Goal: Contribute content: Contribute content

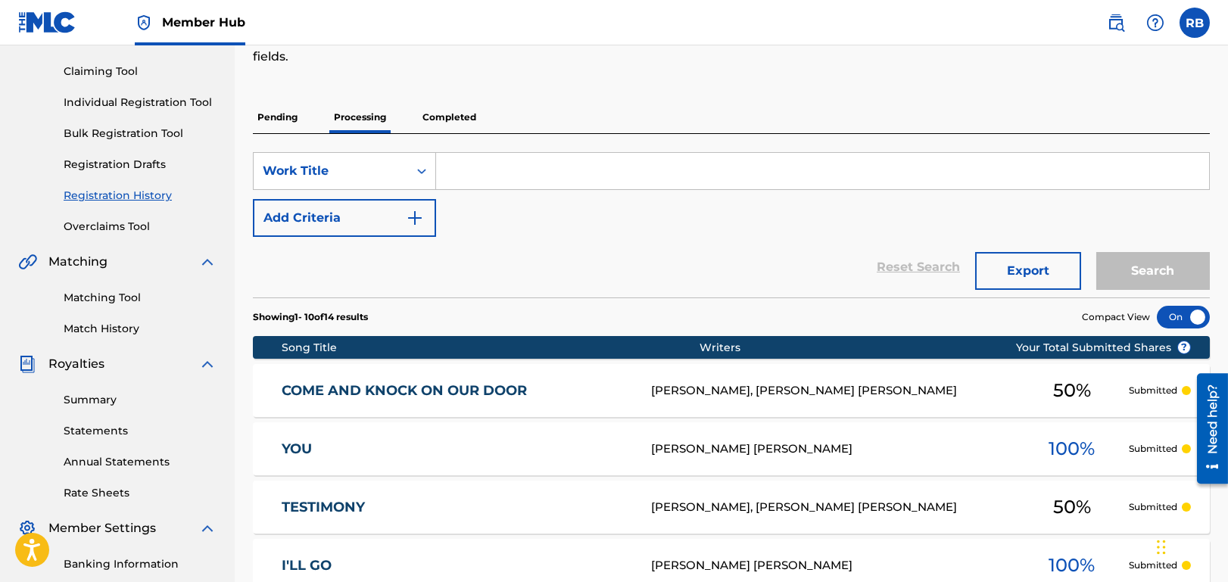
click at [501, 169] on input "Search Form" at bounding box center [822, 171] width 773 height 36
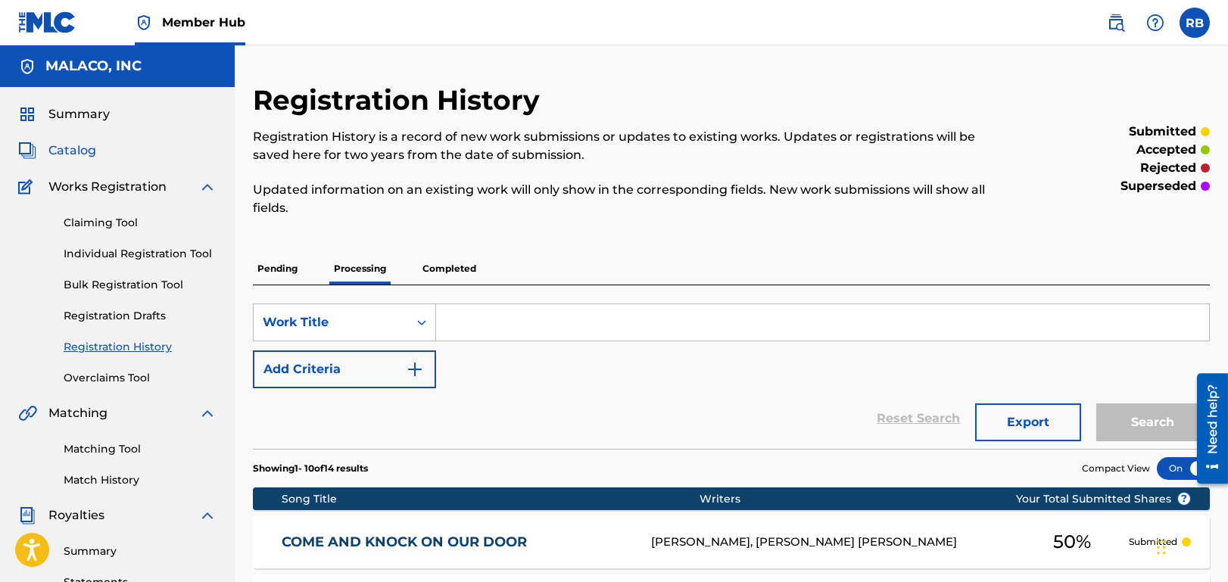
click at [75, 145] on span "Catalog" at bounding box center [72, 151] width 48 height 18
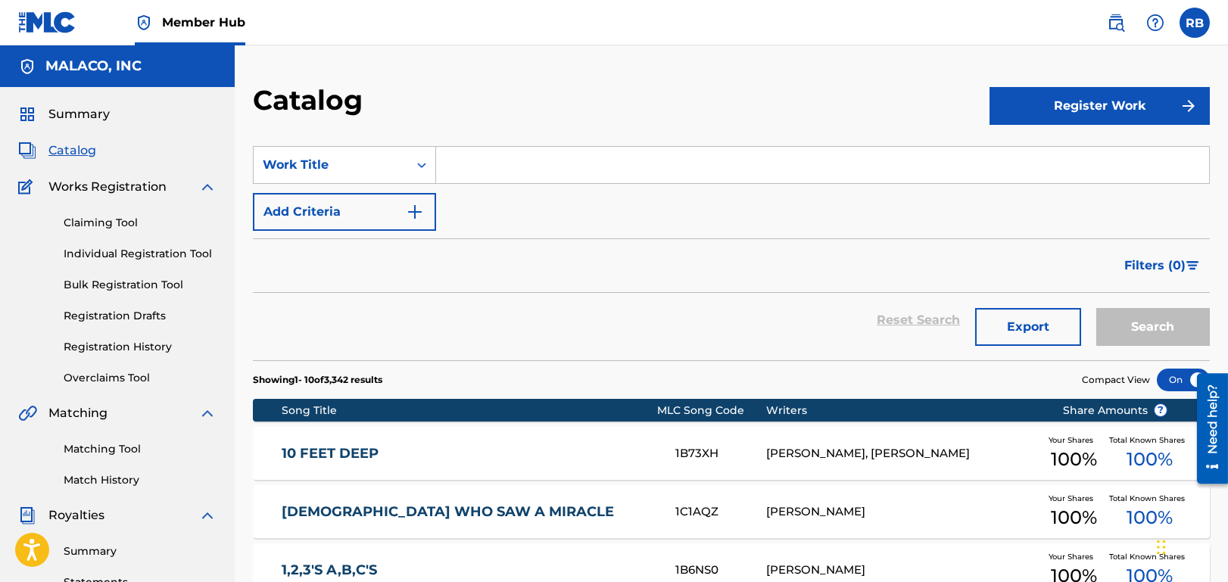
click at [500, 166] on input "Search Form" at bounding box center [822, 165] width 773 height 36
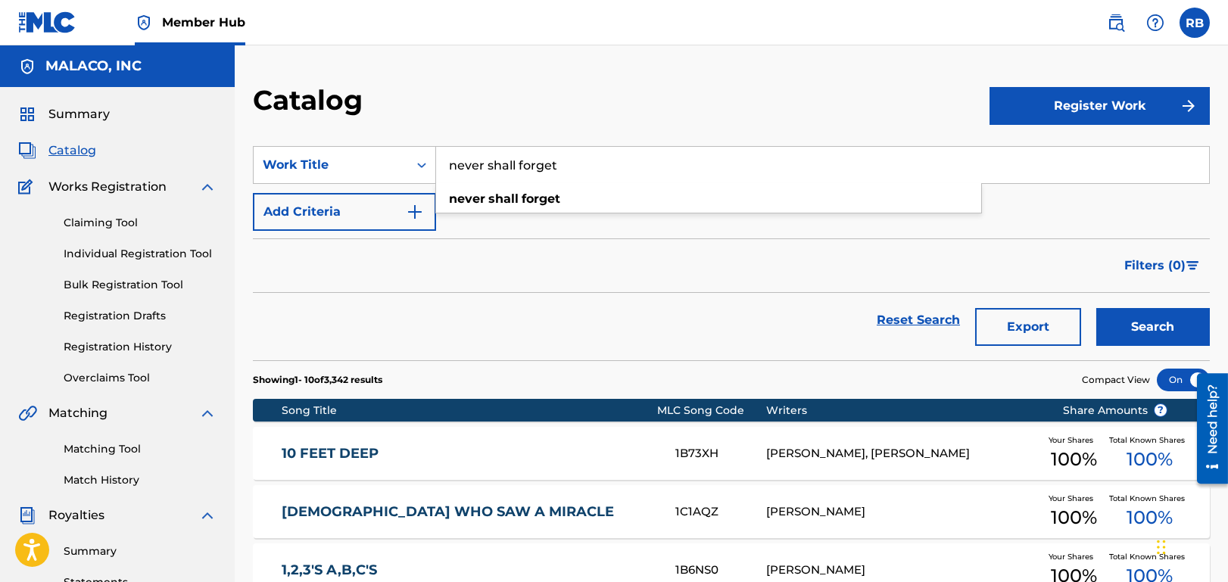
type input "never shall forget"
click at [1096, 308] on button "Search" at bounding box center [1153, 327] width 114 height 38
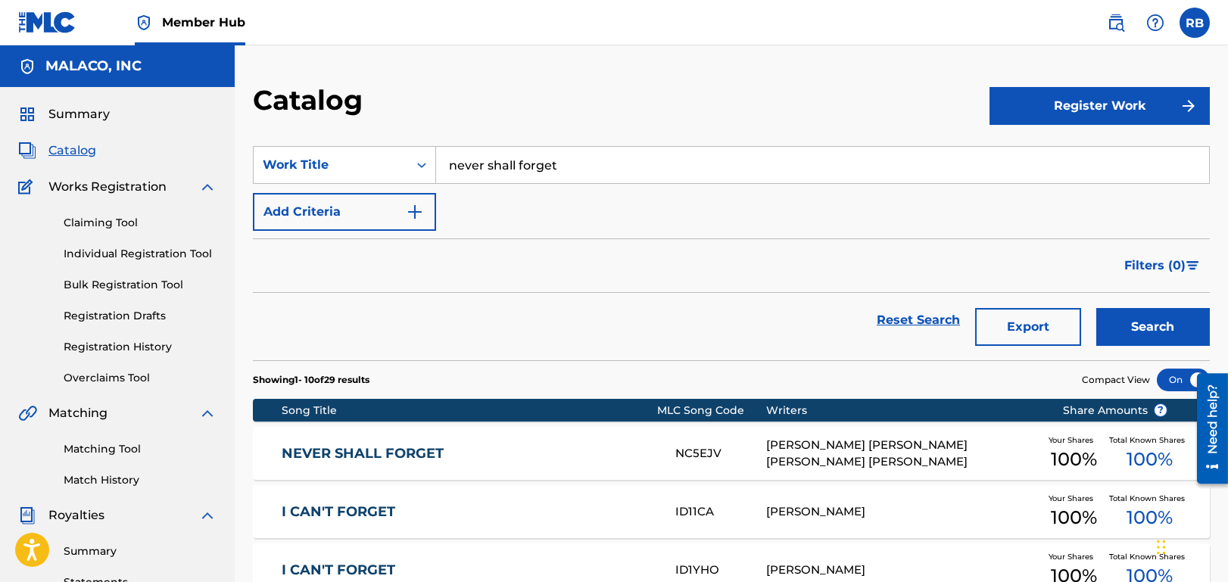
click at [435, 446] on link "NEVER SHALL FORGET" at bounding box center [469, 453] width 374 height 17
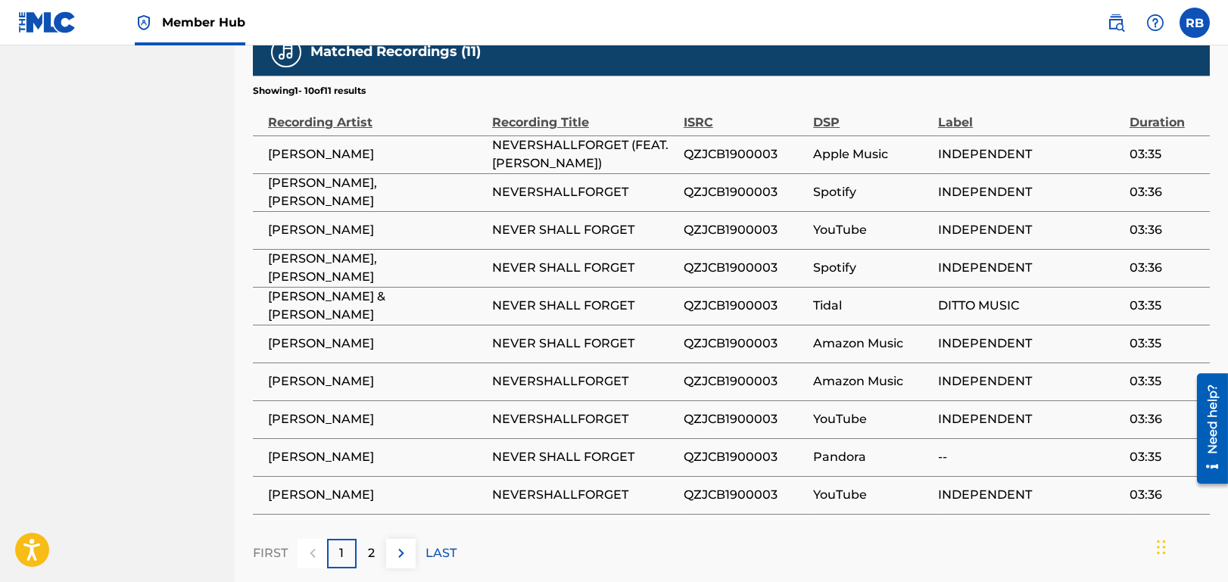
scroll to position [1069, 0]
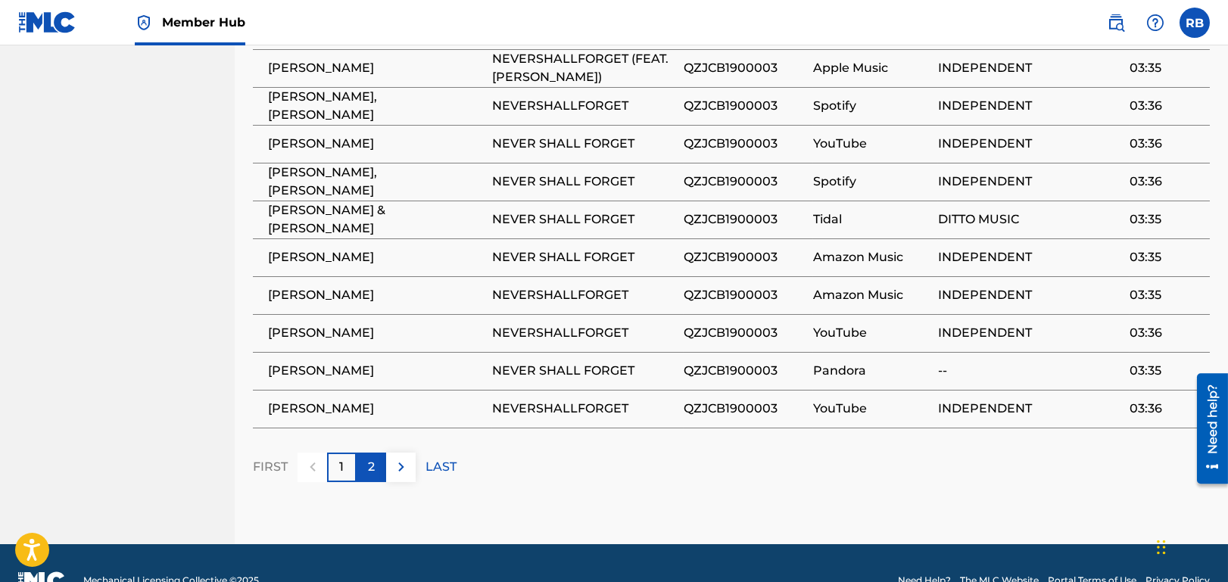
click at [365, 453] on div "2" at bounding box center [372, 468] width 30 height 30
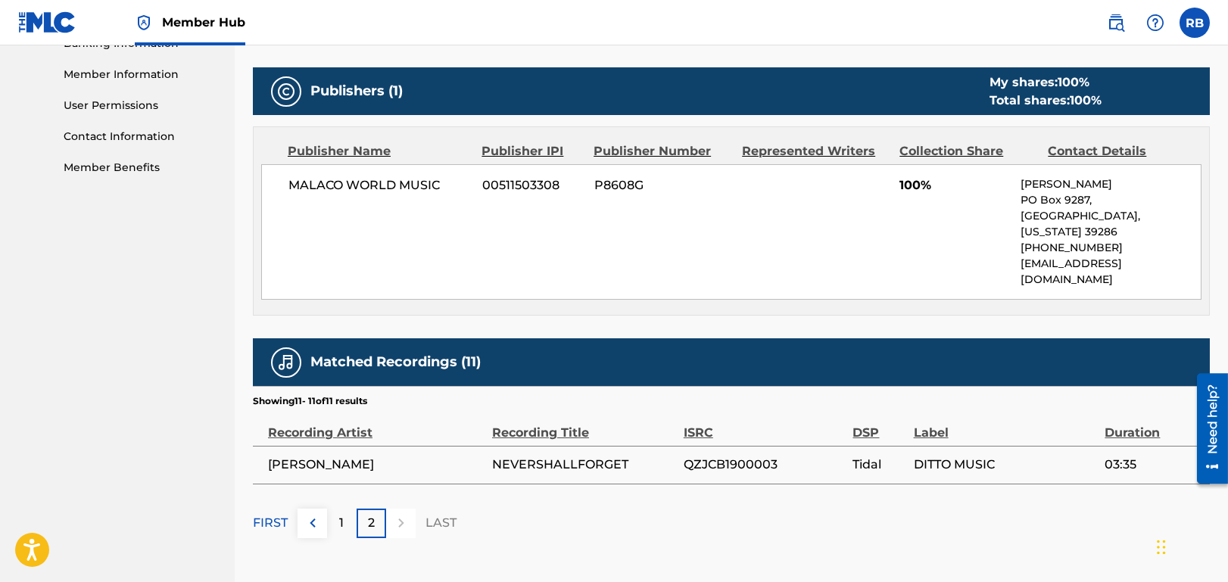
scroll to position [728, 0]
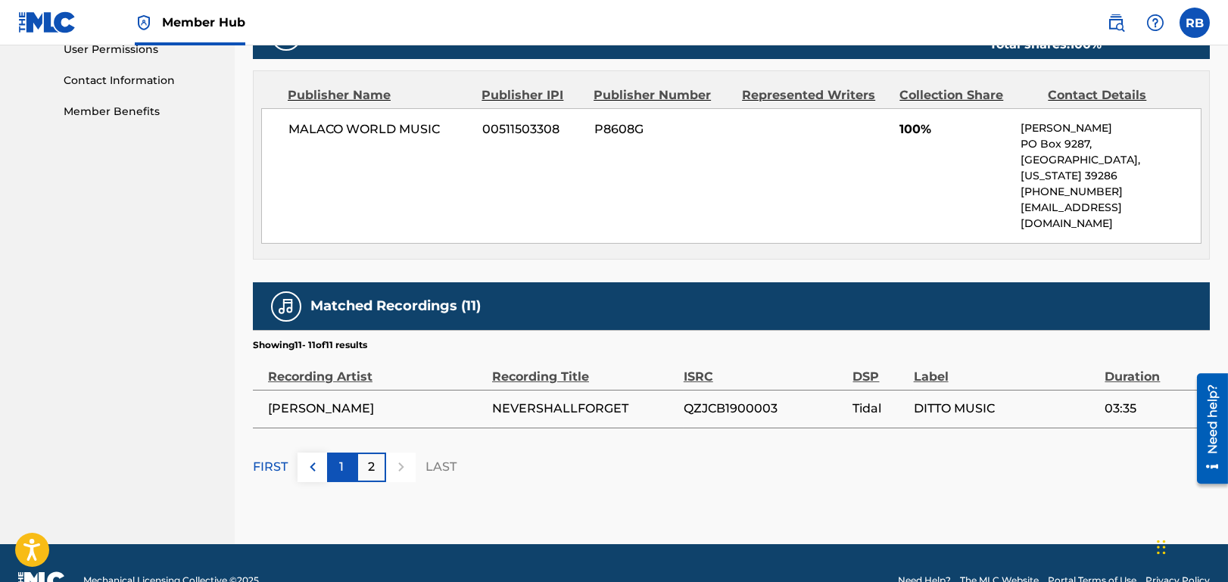
click at [340, 458] on p "1" at bounding box center [342, 467] width 5 height 18
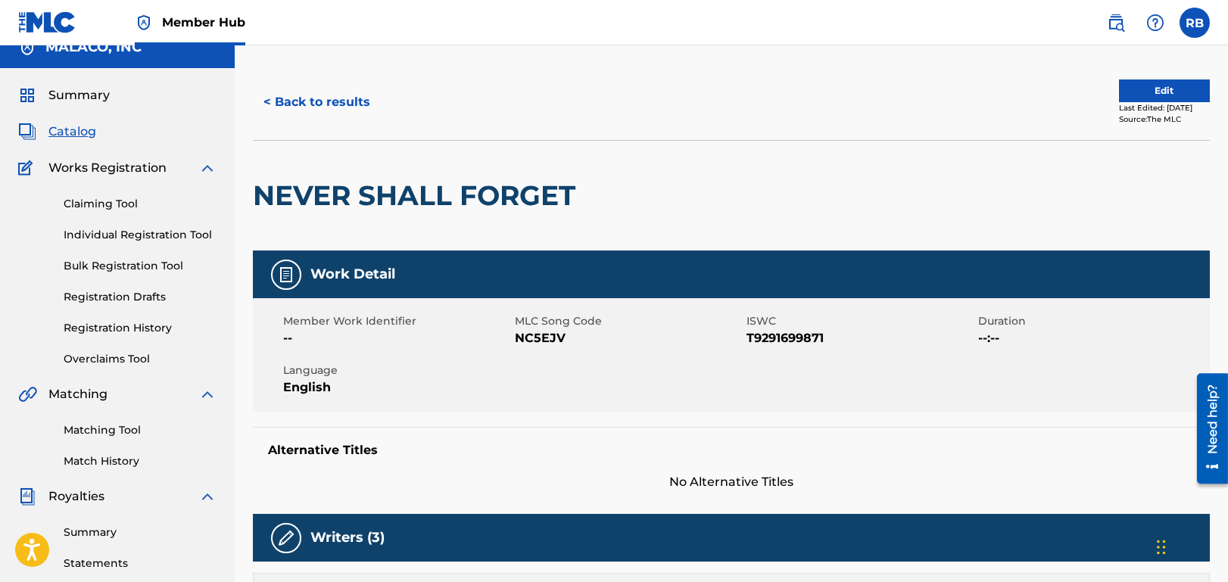
scroll to position [9, 0]
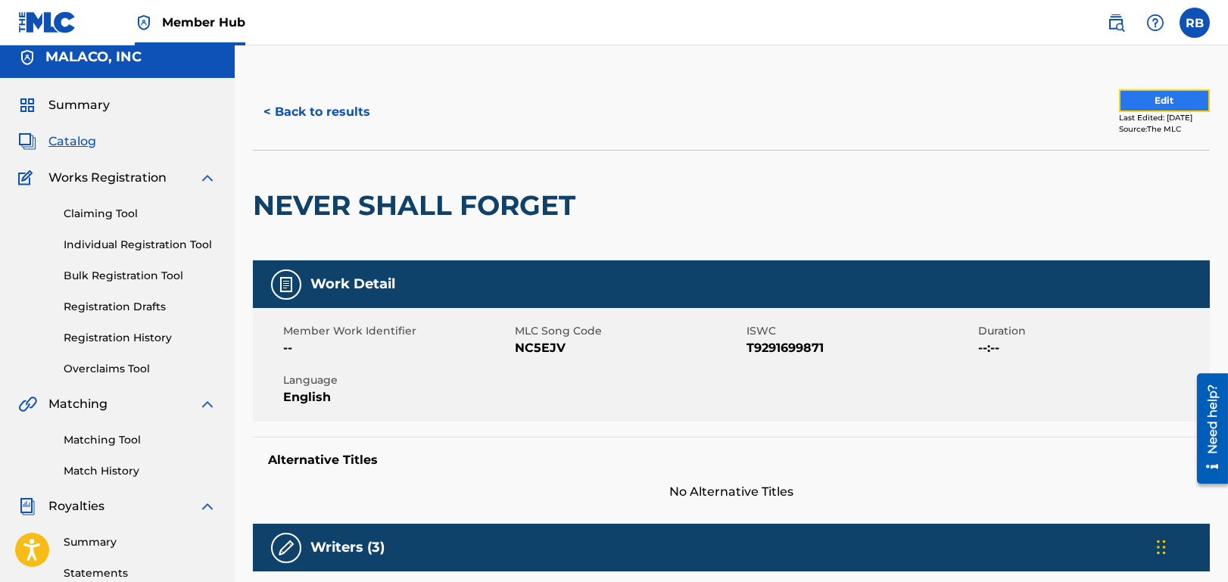
click at [1146, 99] on button "Edit" at bounding box center [1164, 100] width 91 height 23
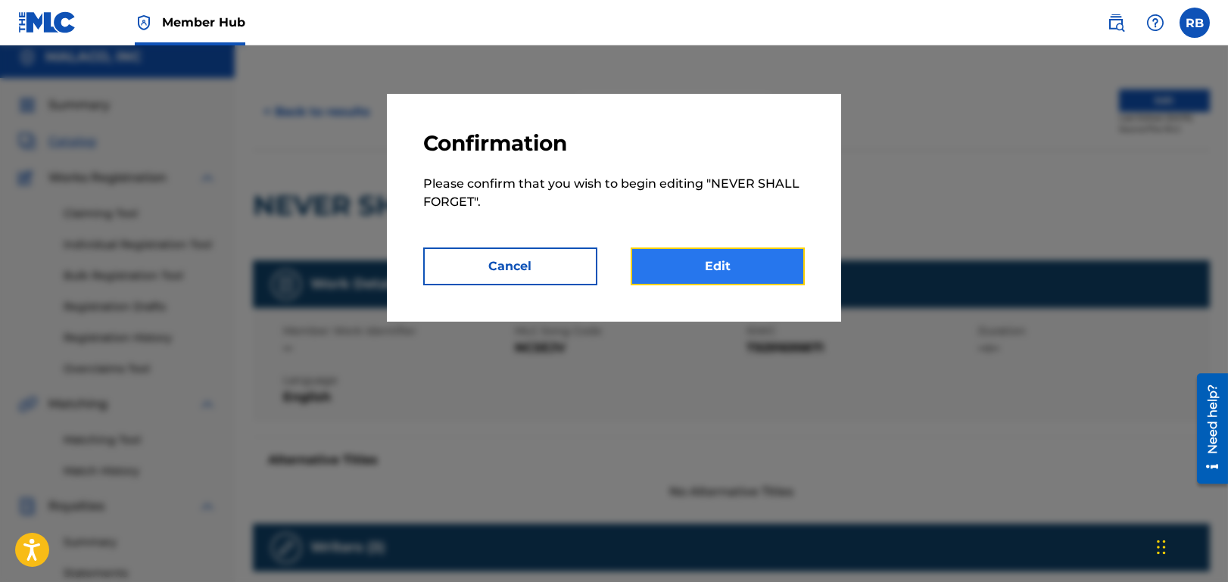
click at [720, 264] on link "Edit" at bounding box center [718, 267] width 174 height 38
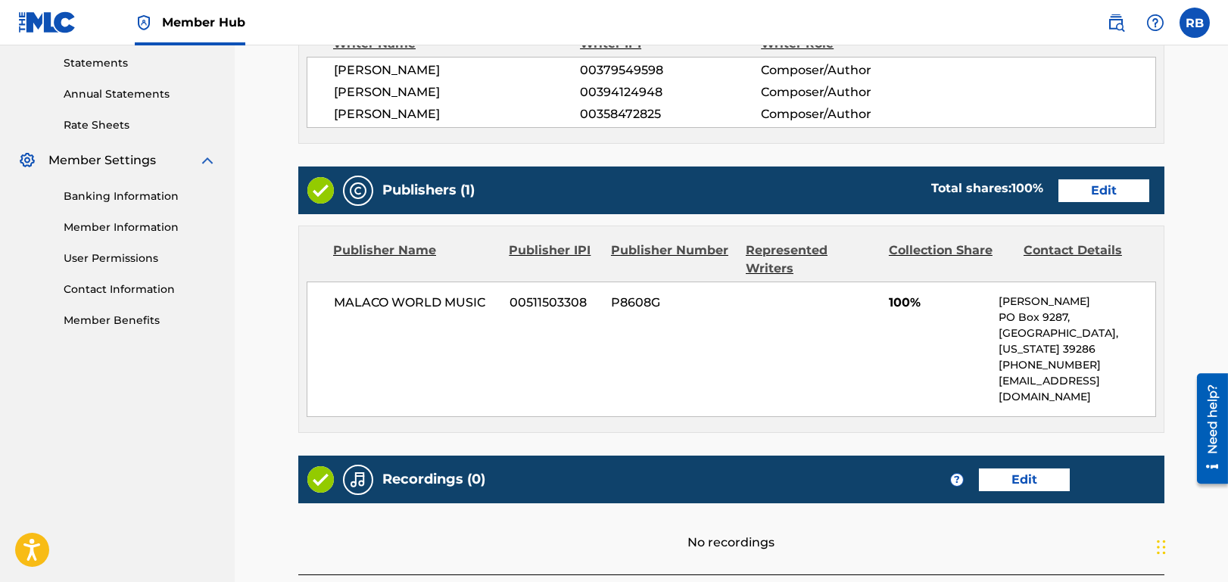
scroll to position [608, 0]
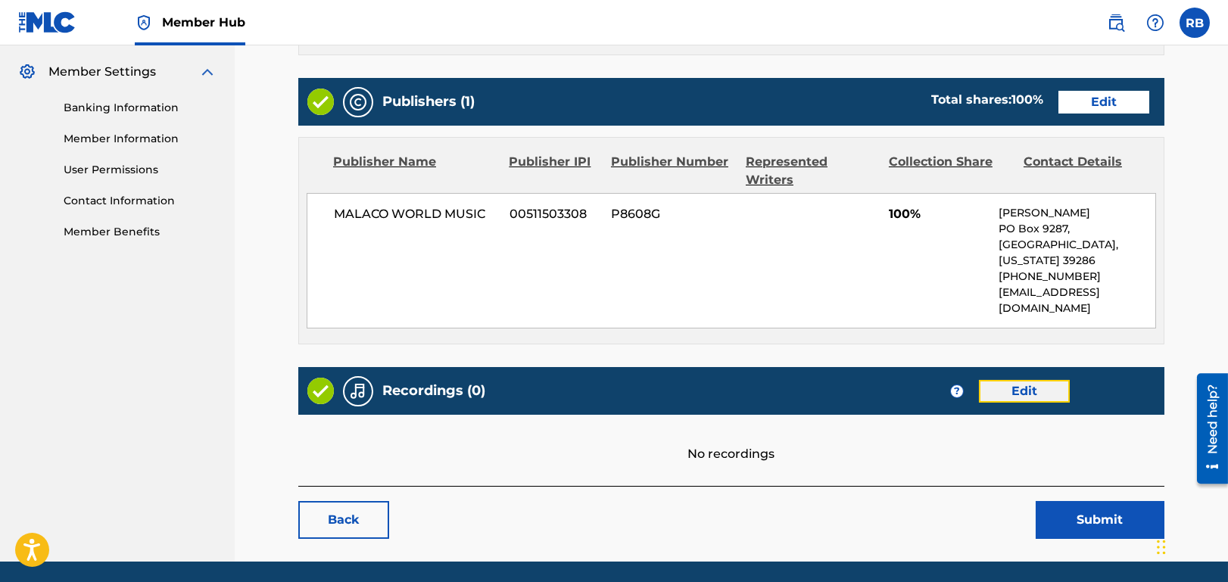
click at [1028, 380] on link "Edit" at bounding box center [1024, 391] width 91 height 23
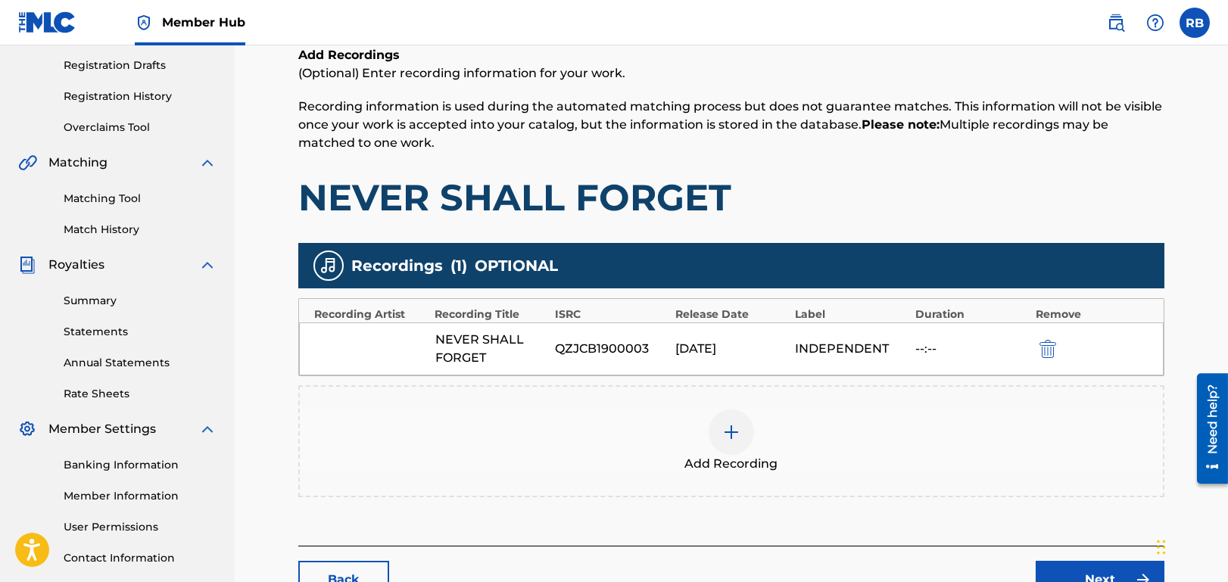
scroll to position [361, 0]
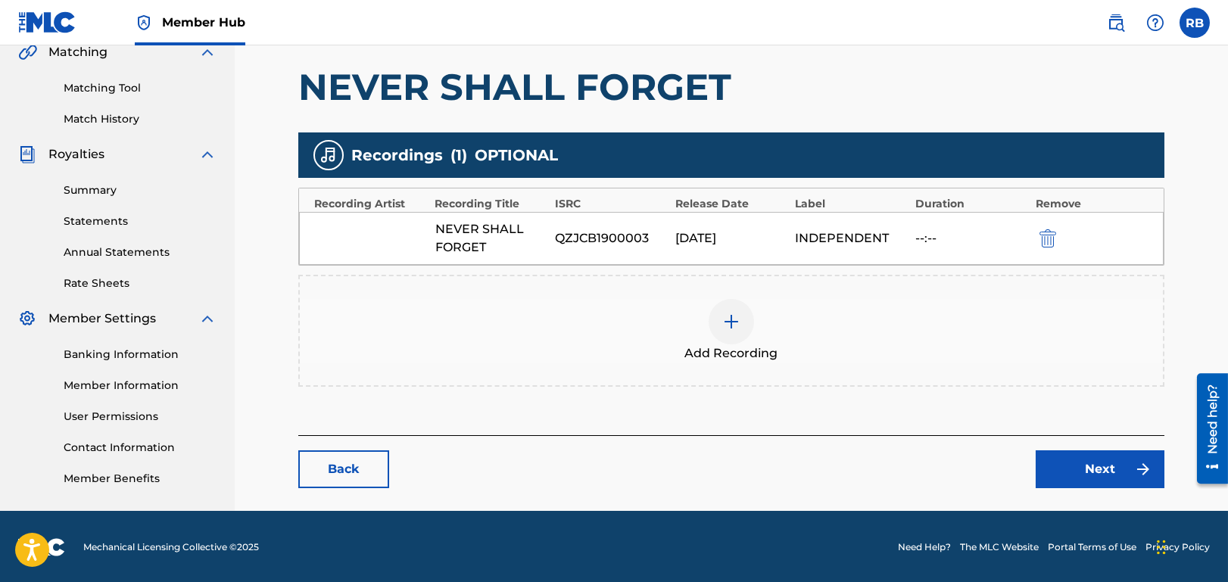
click at [731, 324] on img at bounding box center [731, 322] width 18 height 18
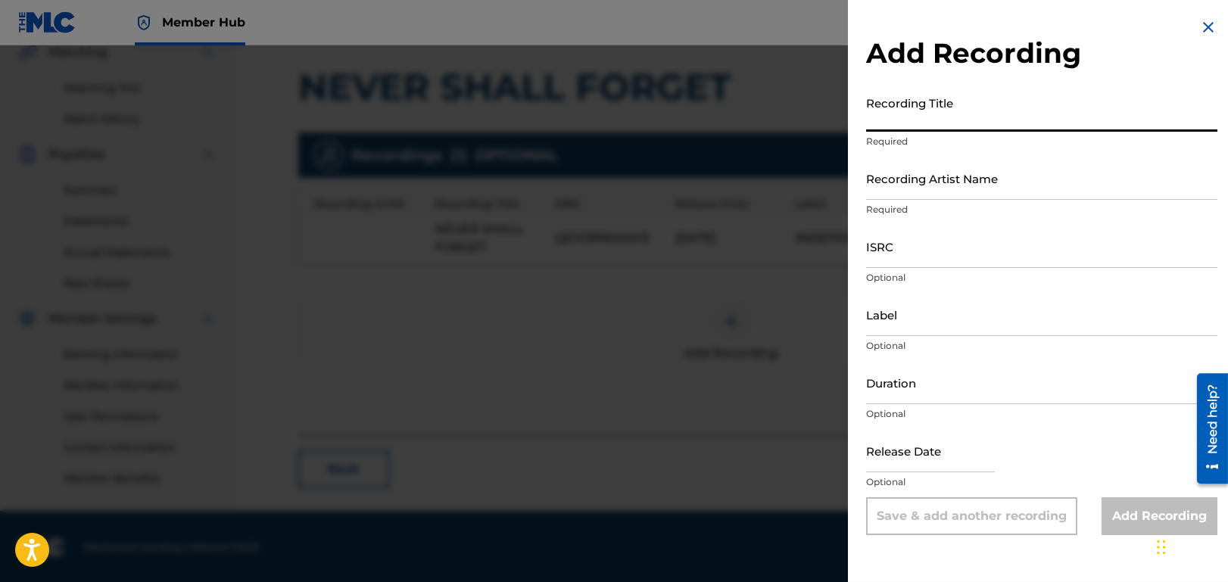
click at [918, 118] on input "Recording Title" at bounding box center [1041, 110] width 351 height 43
type input "NEVER SHALL FORGET"
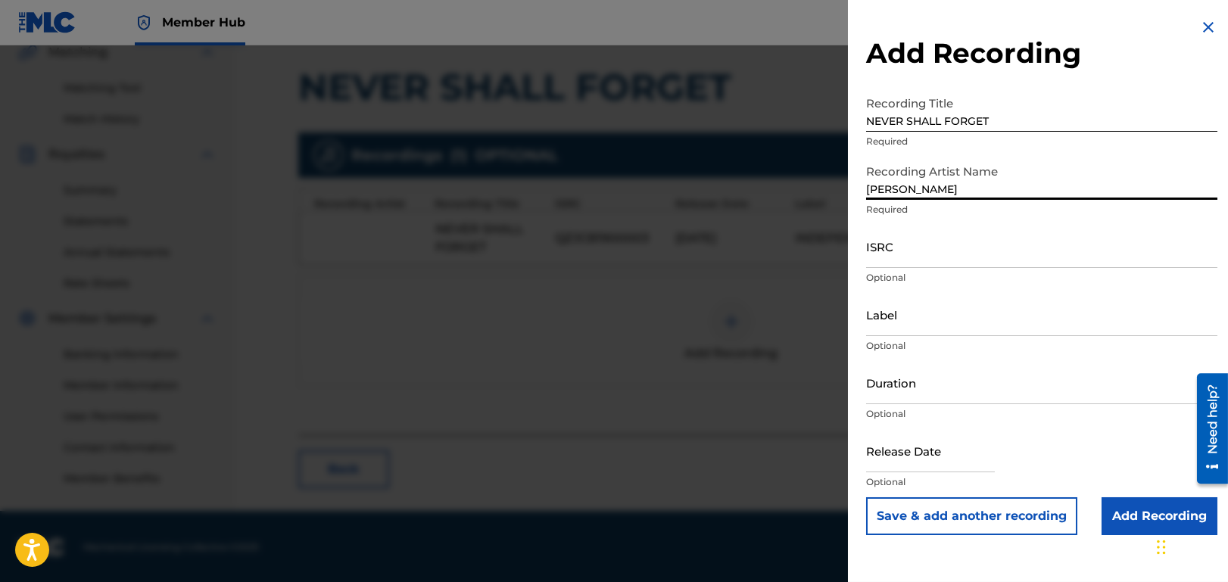
type input "JERMAINE DOLLY"
click at [928, 321] on input "Label" at bounding box center [1041, 314] width 351 height 43
type input "BY ANY MEANS NECESSARY"
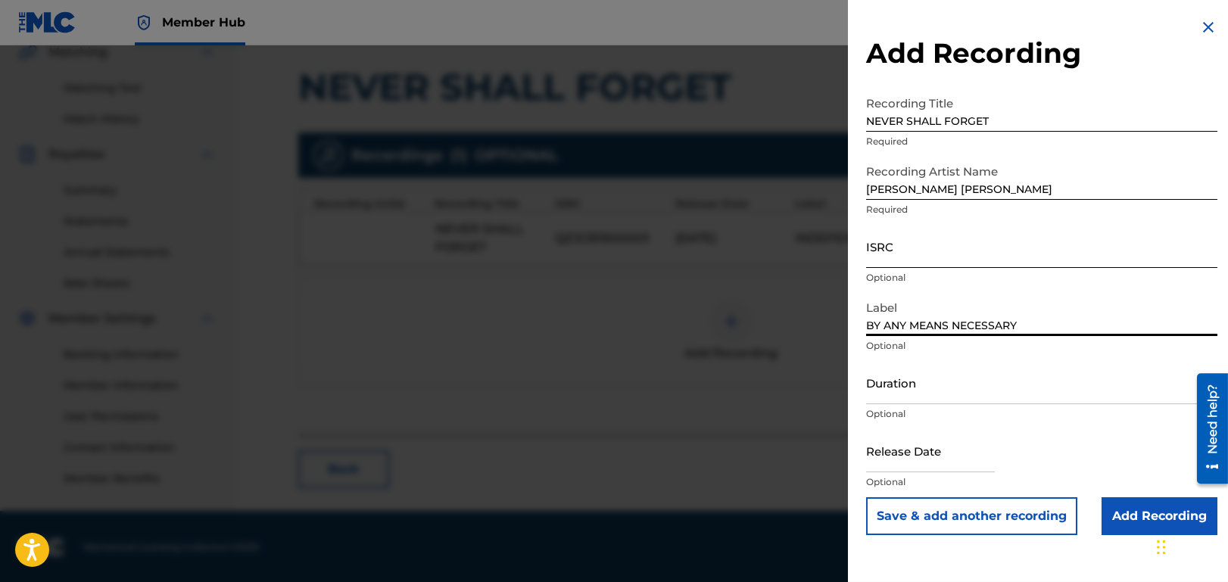
click at [929, 252] on input "ISRC" at bounding box center [1041, 246] width 351 height 43
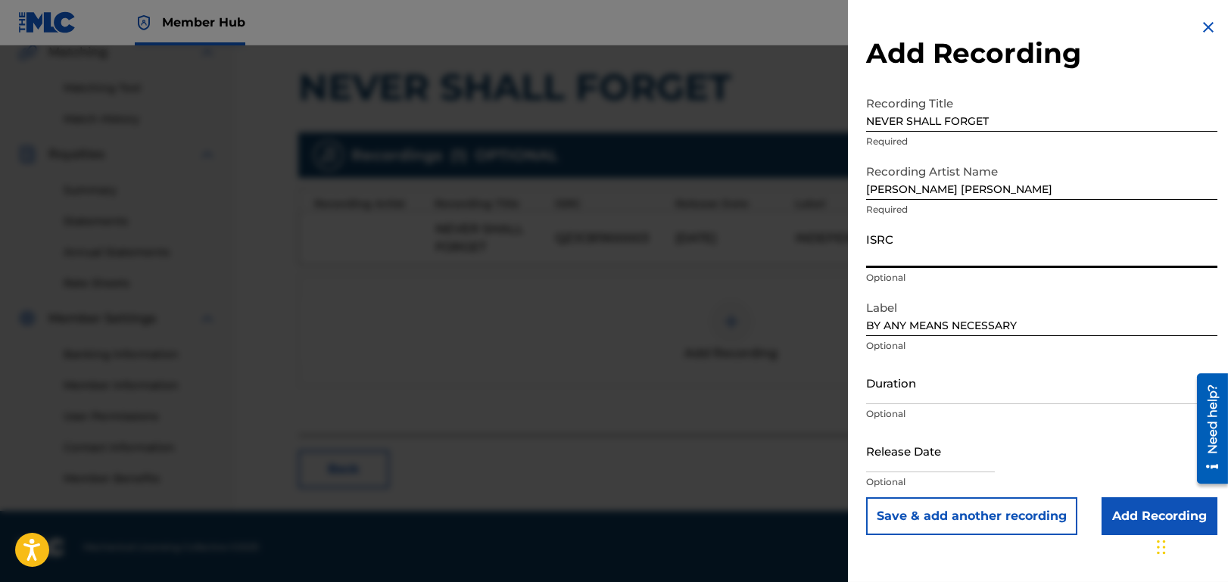
paste input "USWR52528716"
type input "USWR52528716"
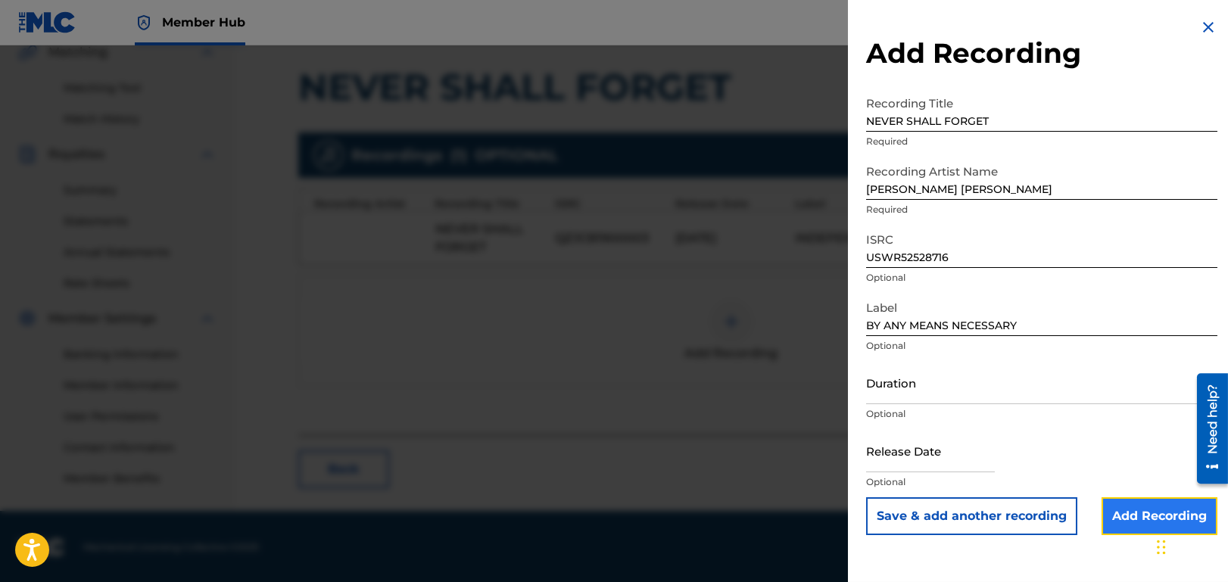
click at [1129, 516] on input "Add Recording" at bounding box center [1160, 517] width 116 height 38
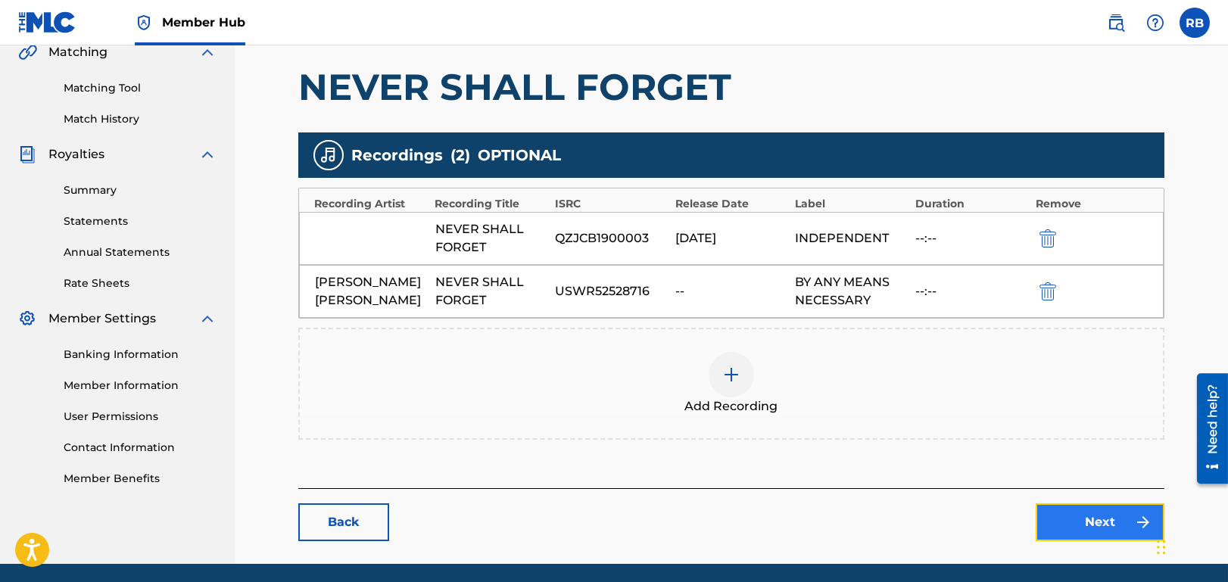
click at [1106, 524] on link "Next" at bounding box center [1100, 523] width 129 height 38
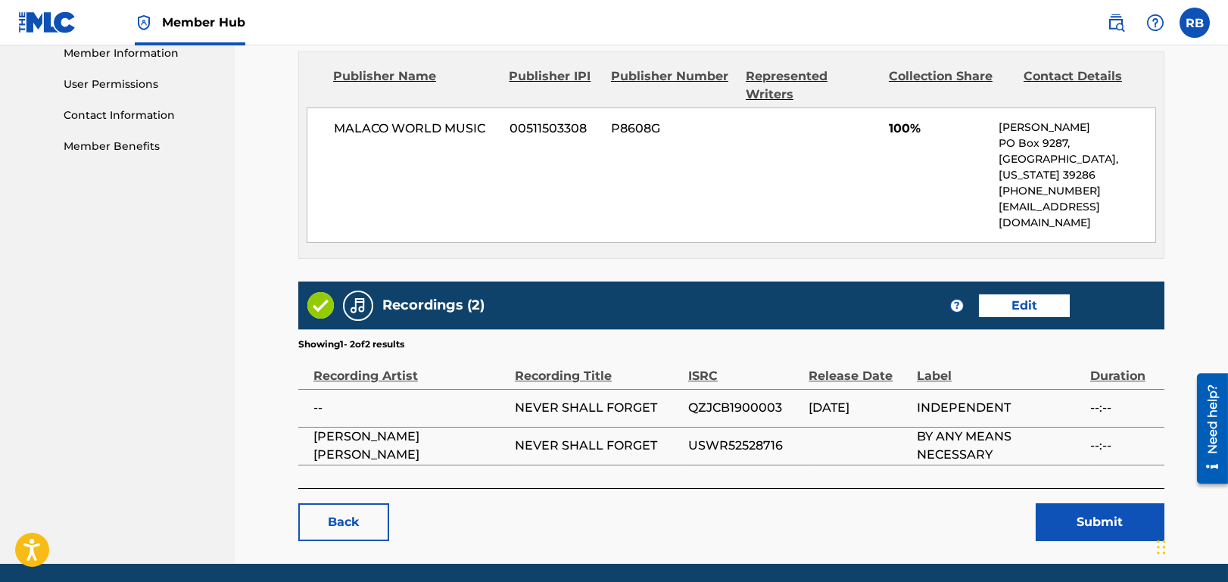
scroll to position [695, 0]
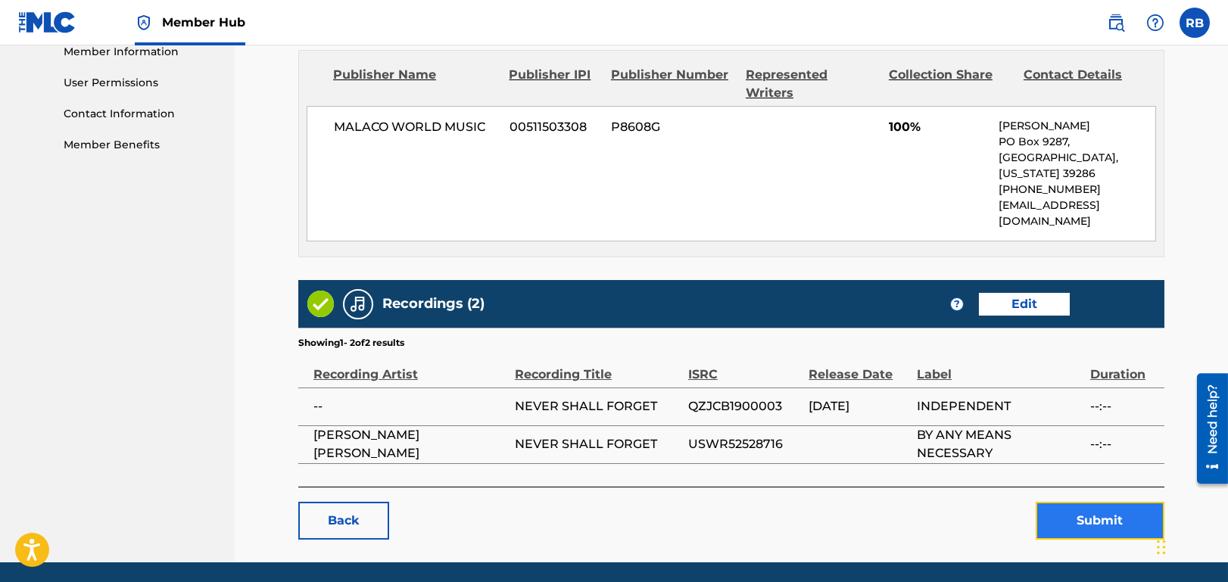
click at [1087, 502] on button "Submit" at bounding box center [1100, 521] width 129 height 38
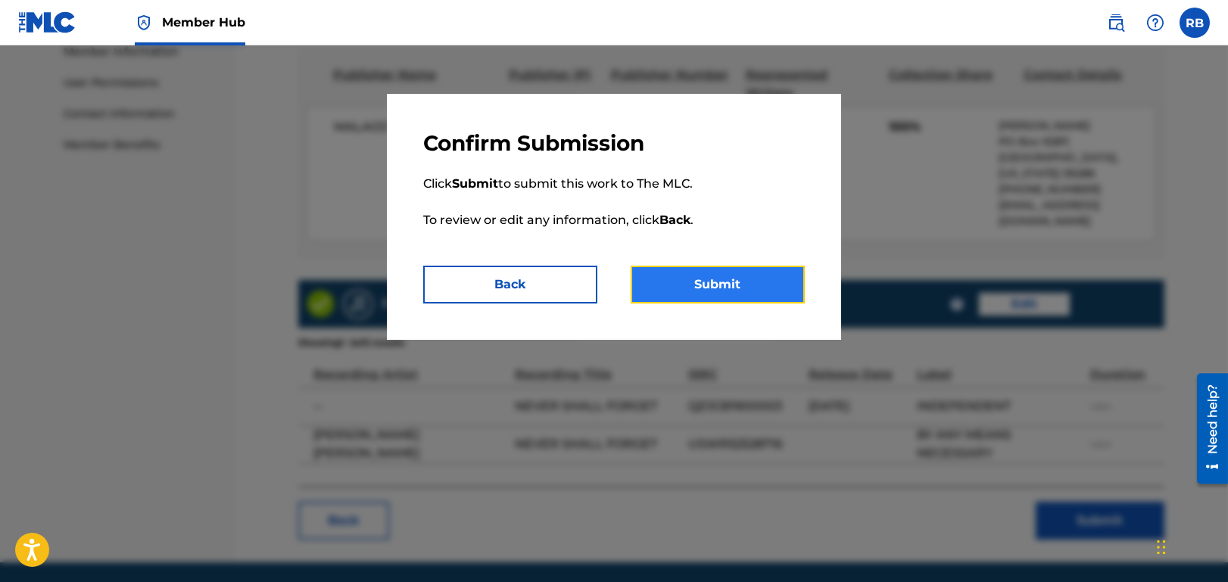
click at [726, 283] on button "Submit" at bounding box center [718, 285] width 174 height 38
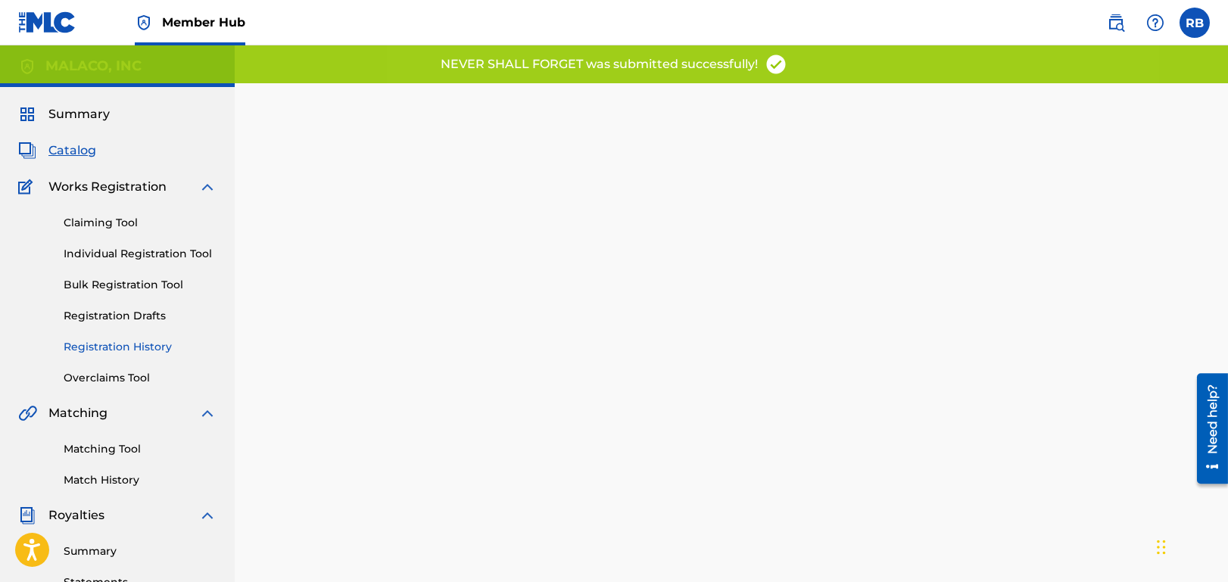
click at [138, 348] on link "Registration History" at bounding box center [140, 347] width 153 height 16
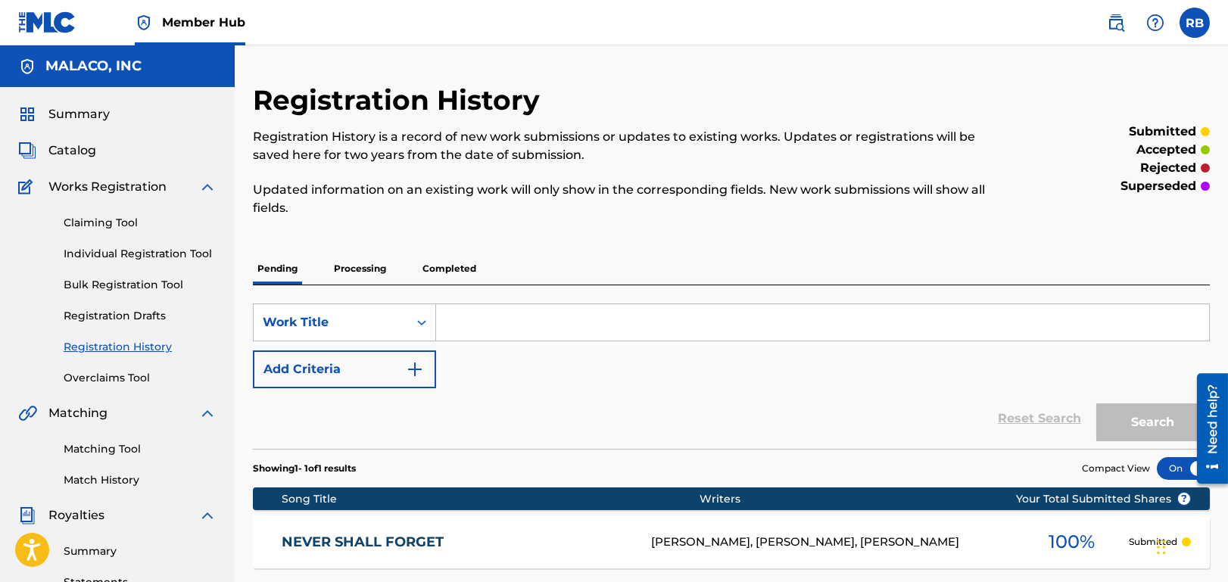
click at [414, 547] on link "NEVER SHALL FORGET" at bounding box center [457, 542] width 350 height 17
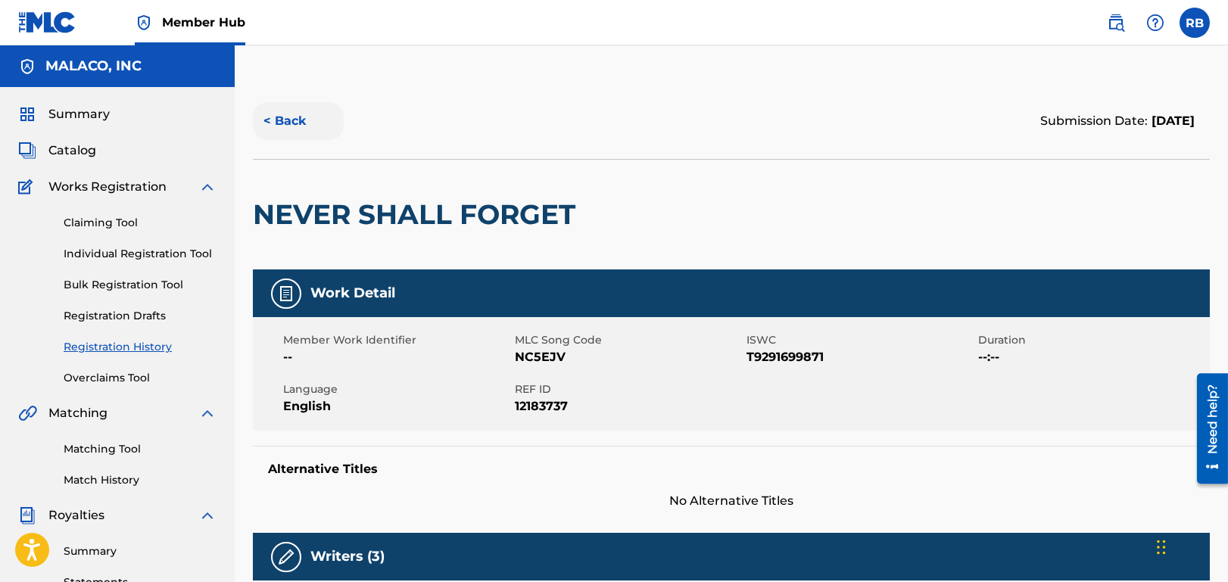
click at [298, 120] on button "< Back" at bounding box center [298, 121] width 91 height 38
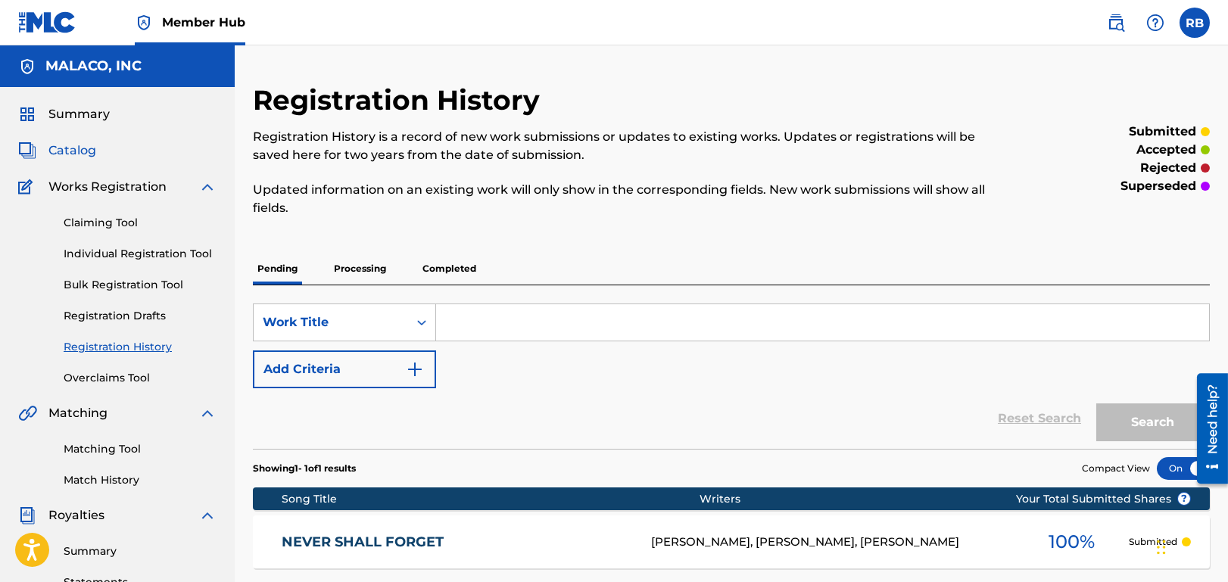
click at [76, 153] on span "Catalog" at bounding box center [72, 151] width 48 height 18
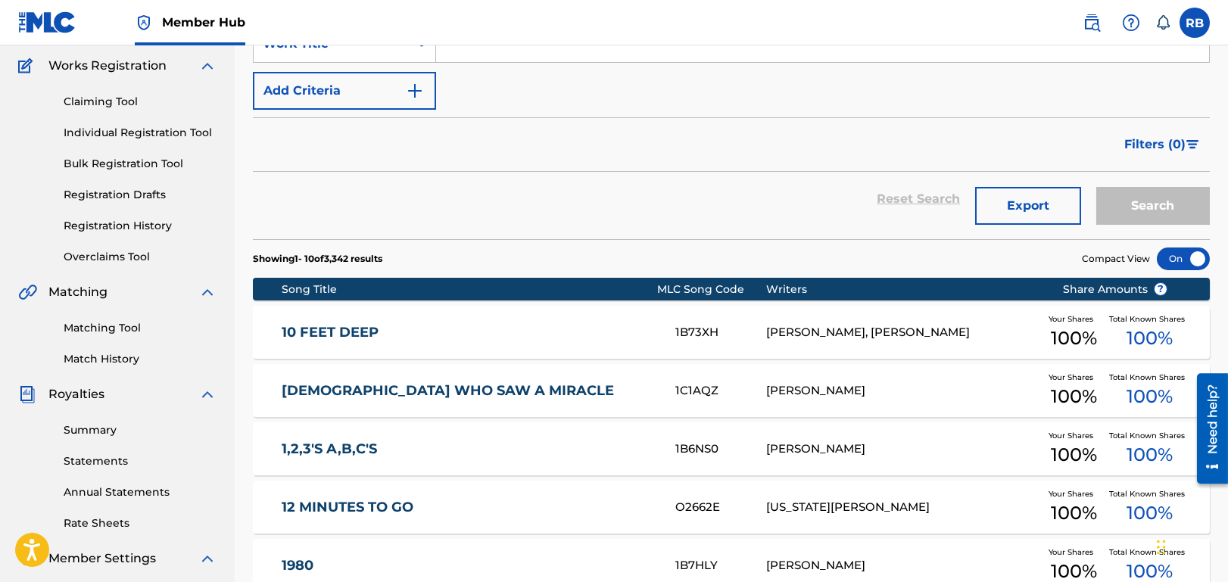
scroll to position [117, 0]
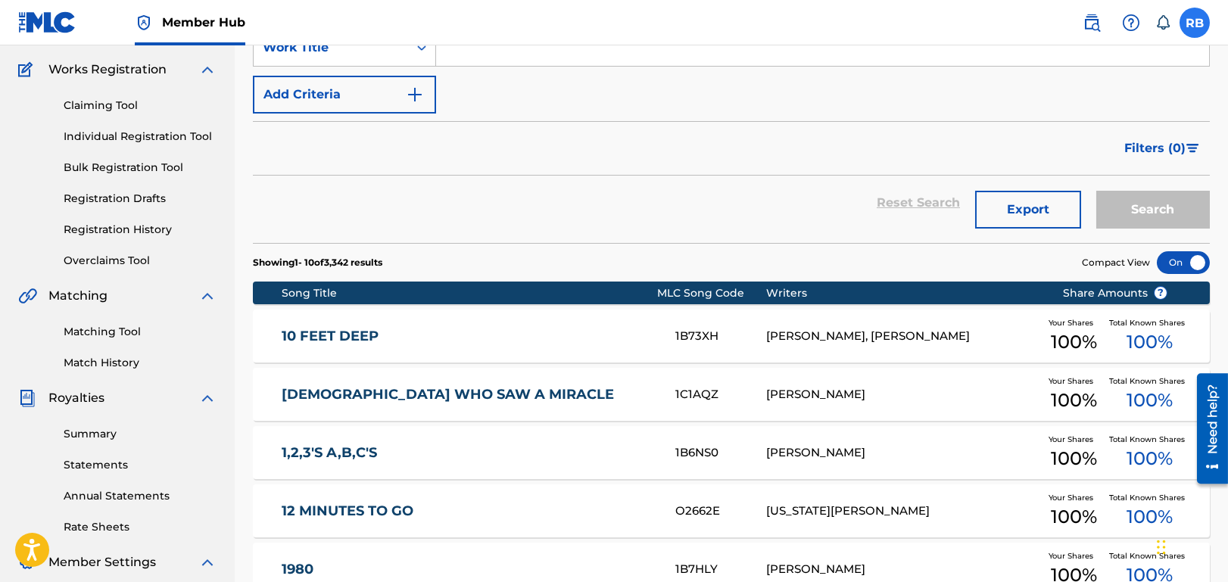
click at [1188, 20] on label at bounding box center [1195, 23] width 30 height 30
click at [1195, 23] on input "RB [PERSON_NAME] [EMAIL_ADDRESS][DOMAIN_NAME] Notification Preferences Profile …" at bounding box center [1195, 23] width 0 height 0
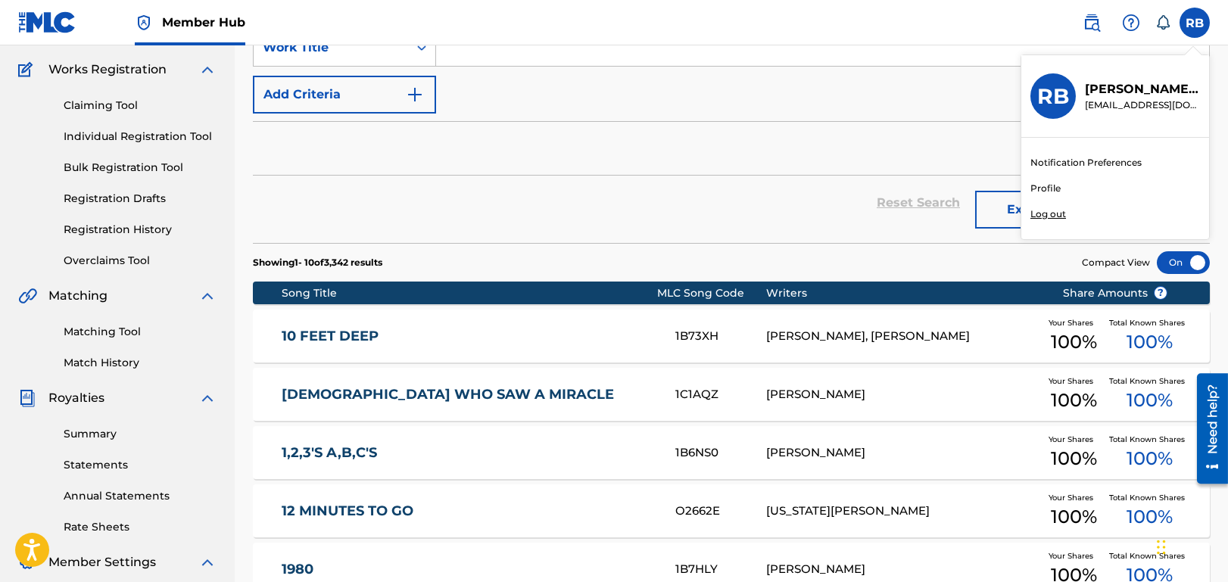
click at [1047, 209] on p "Log out" at bounding box center [1049, 214] width 36 height 14
click at [1195, 23] on input "RB [PERSON_NAME] [EMAIL_ADDRESS][DOMAIN_NAME] Notification Preferences Profile …" at bounding box center [1195, 23] width 0 height 0
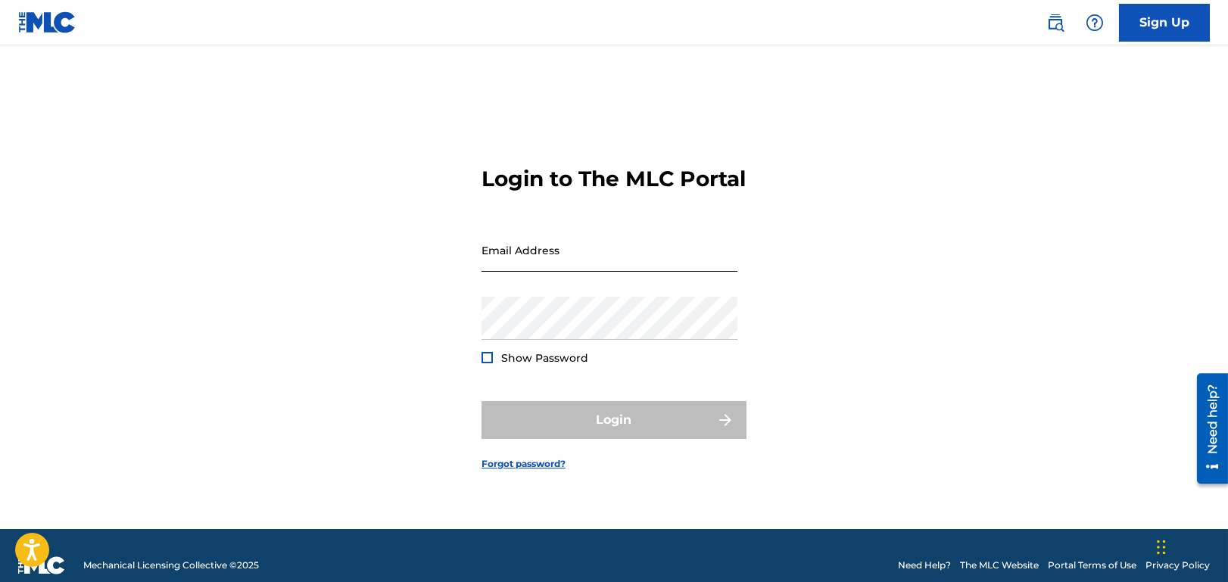
click at [586, 272] on input "Email Address" at bounding box center [610, 250] width 256 height 43
type input "[PERSON_NAME][EMAIL_ADDRESS][DOMAIN_NAME]"
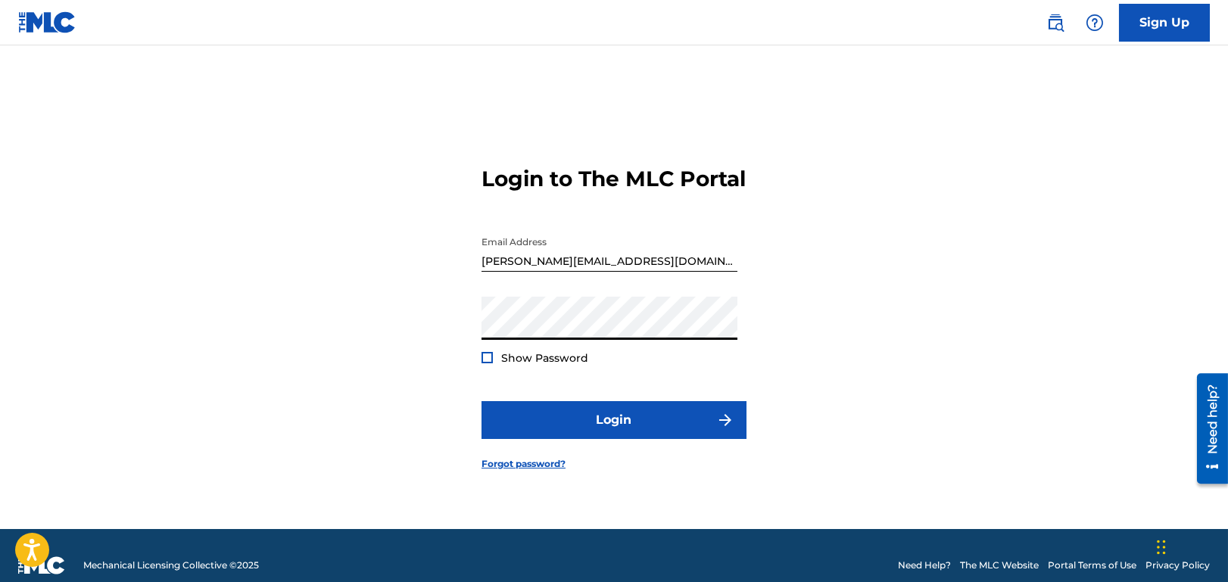
click at [919, 323] on div "Login to The MLC Portal Email Address [PERSON_NAME][EMAIL_ADDRESS][DOMAIN_NAME]…" at bounding box center [614, 306] width 1060 height 446
click at [487, 363] on div at bounding box center [487, 357] width 11 height 11
click at [485, 362] on img at bounding box center [487, 358] width 8 height 8
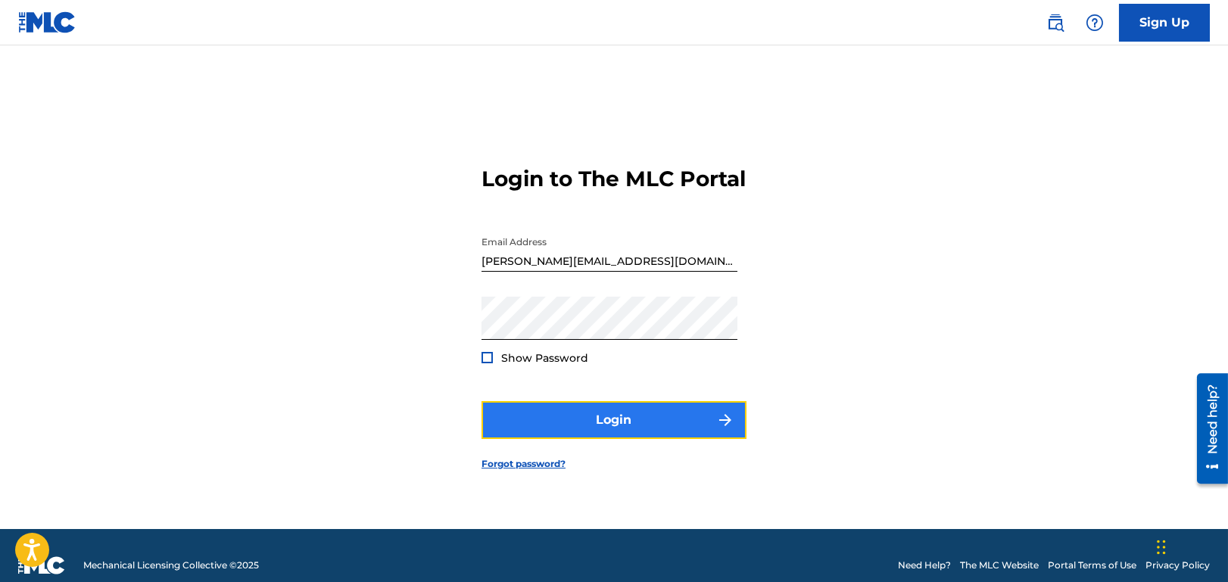
click at [582, 430] on button "Login" at bounding box center [614, 420] width 265 height 38
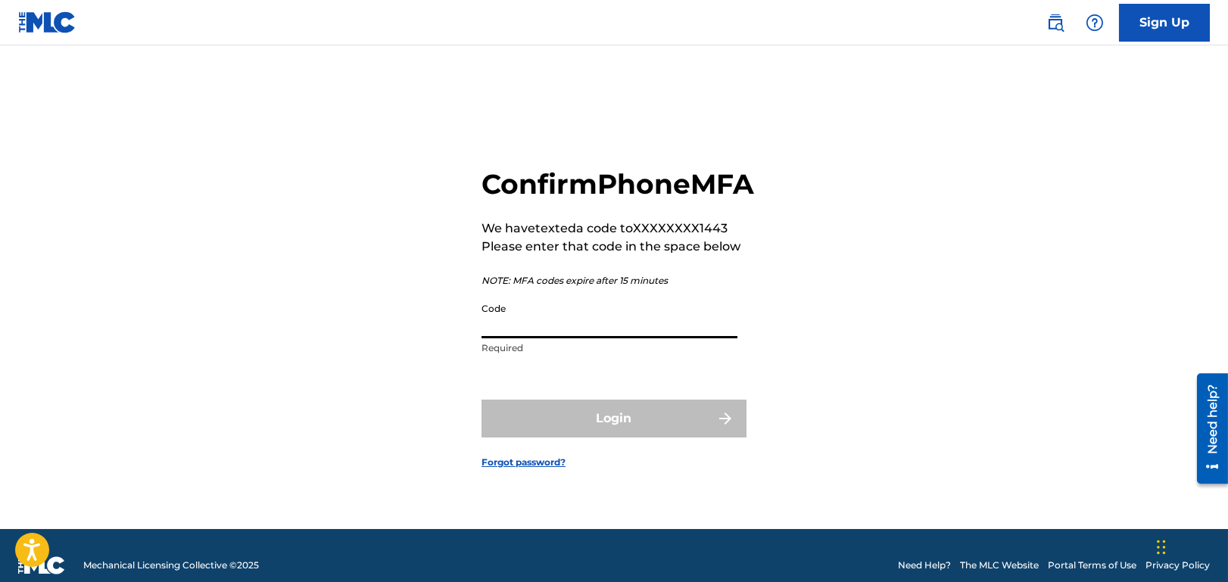
click at [561, 338] on input "Code" at bounding box center [610, 316] width 256 height 43
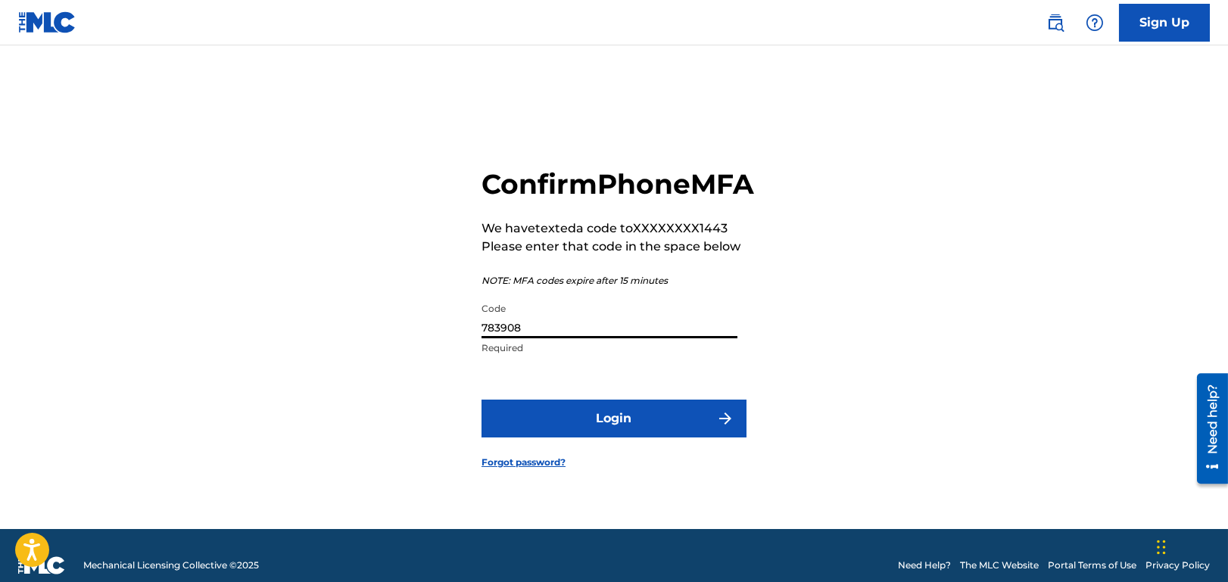
type input "783908"
click at [482, 400] on button "Login" at bounding box center [614, 419] width 265 height 38
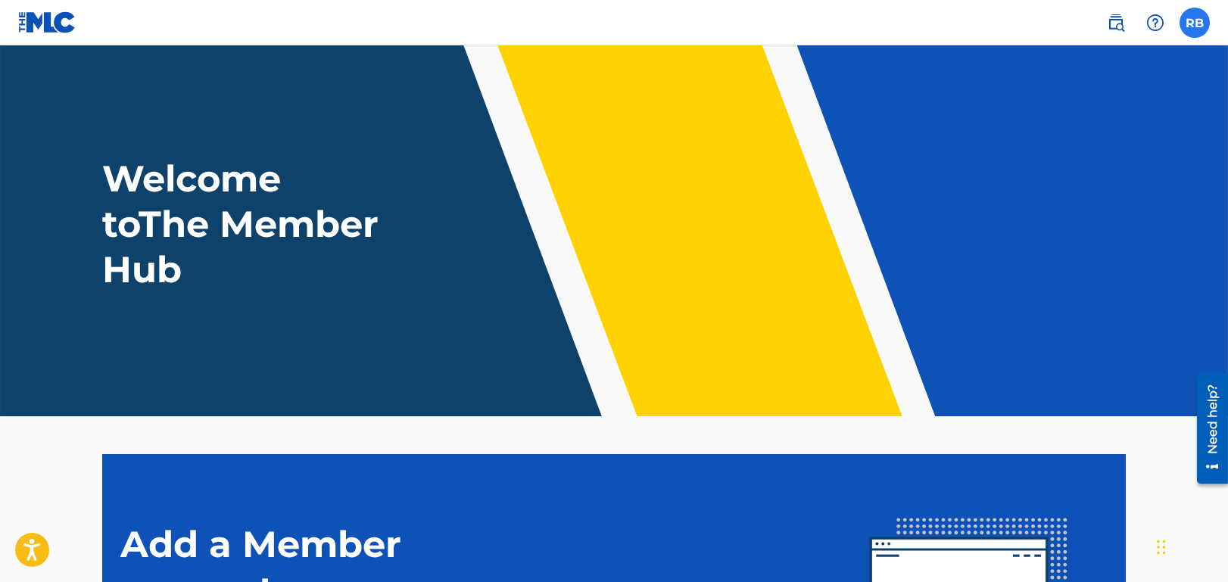
click at [1198, 24] on label at bounding box center [1195, 23] width 30 height 30
click at [1195, 23] on input "RB [PERSON_NAME] [PERSON_NAME][EMAIL_ADDRESS][DOMAIN_NAME] Notification Prefere…" at bounding box center [1195, 23] width 0 height 0
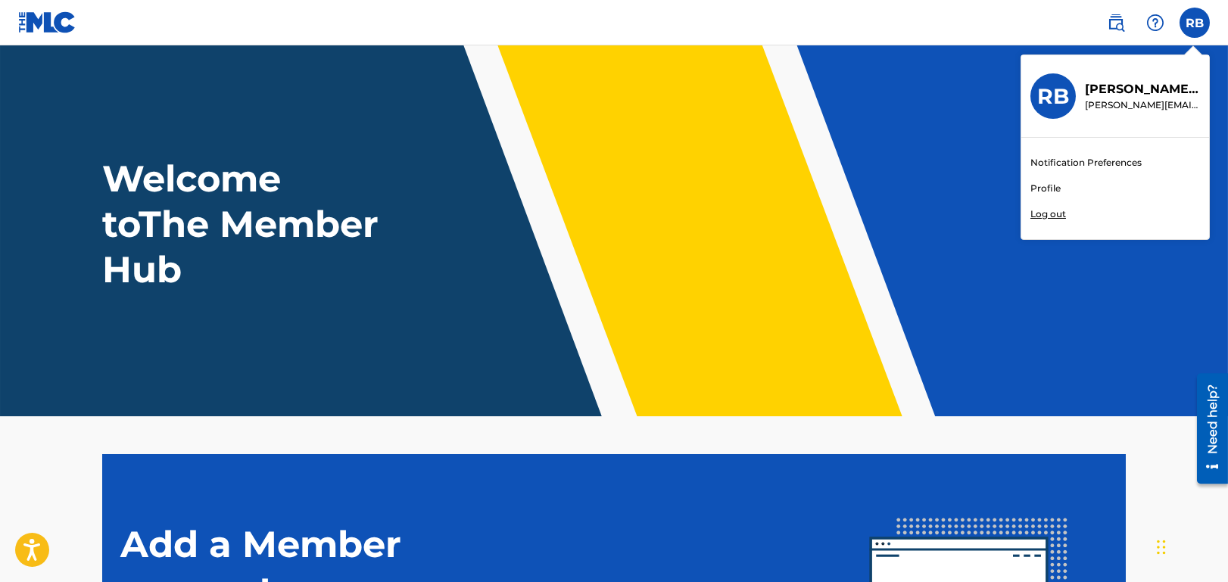
click at [1033, 189] on link "Profile" at bounding box center [1046, 189] width 30 height 14
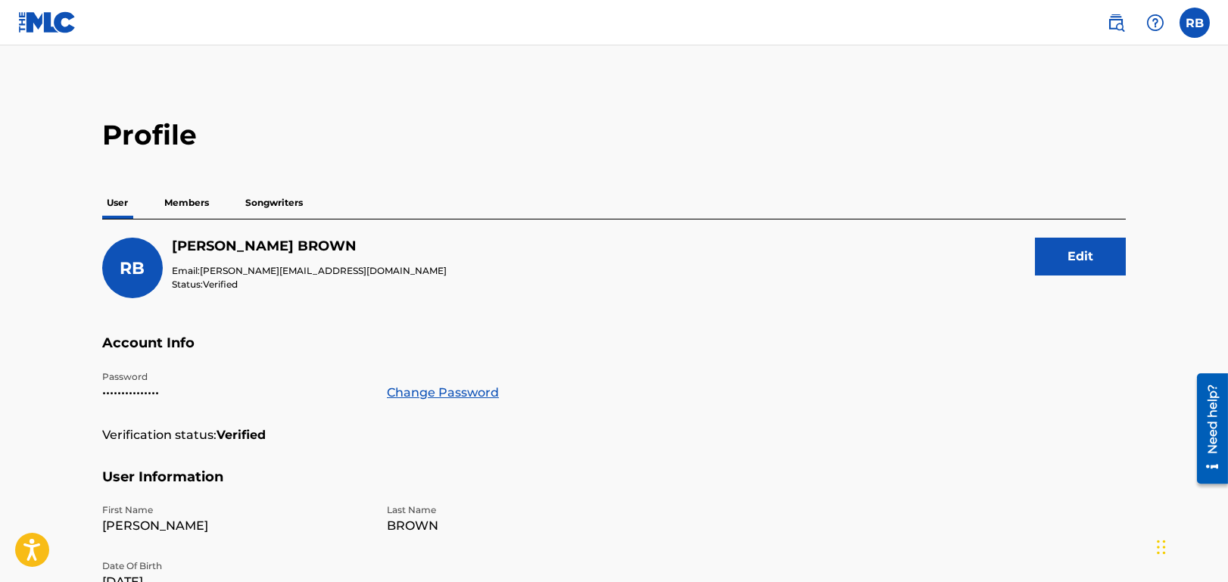
click at [187, 201] on p "Members" at bounding box center [187, 203] width 54 height 32
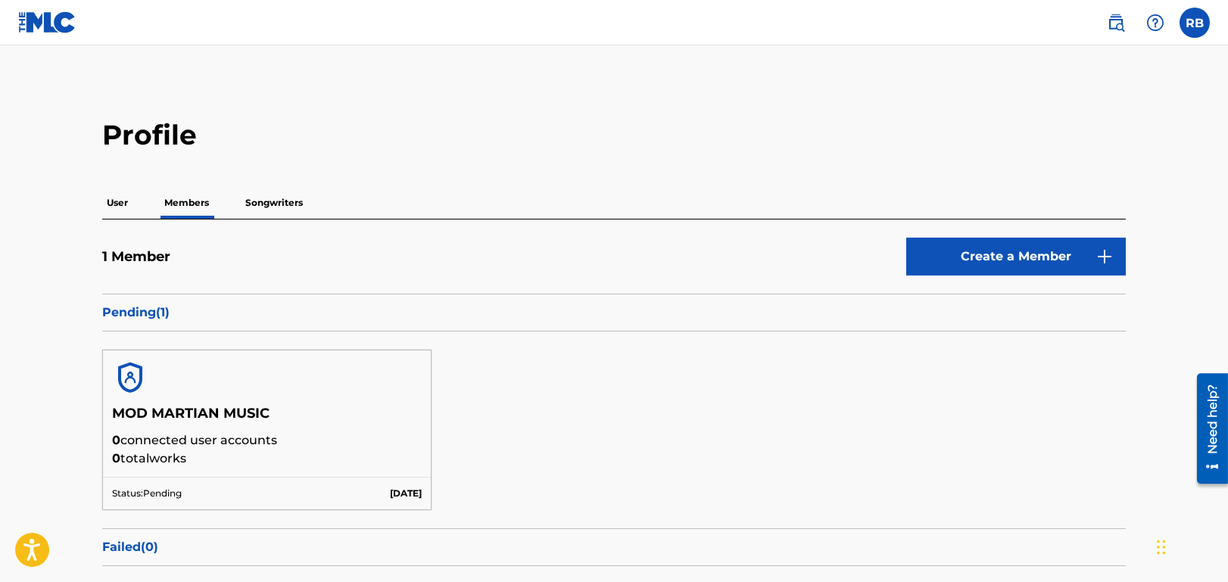
click at [137, 313] on p "Pending ( 1 )" at bounding box center [614, 313] width 1024 height 18
click at [281, 201] on p "Songwriters" at bounding box center [274, 203] width 67 height 32
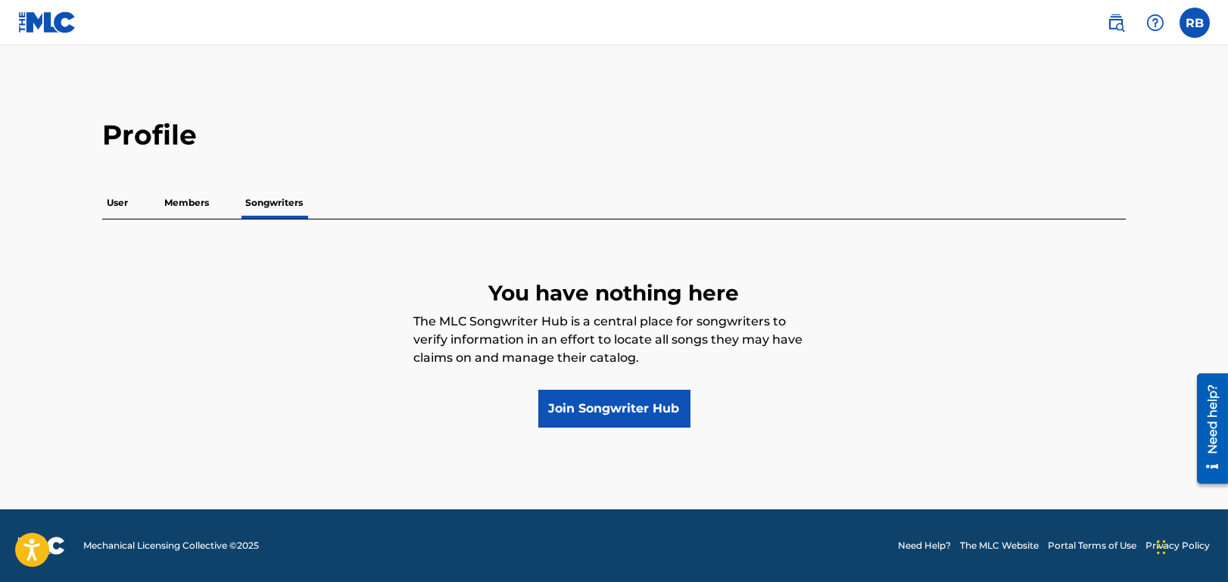
click at [189, 201] on p "Members" at bounding box center [187, 203] width 54 height 32
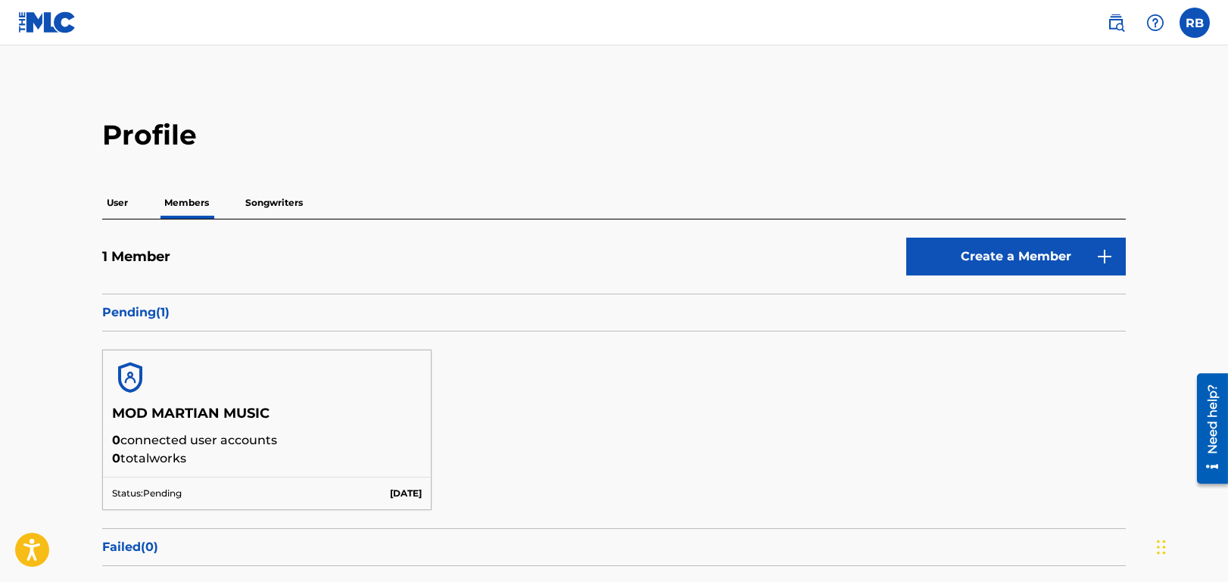
click at [115, 205] on p "User" at bounding box center [117, 203] width 30 height 32
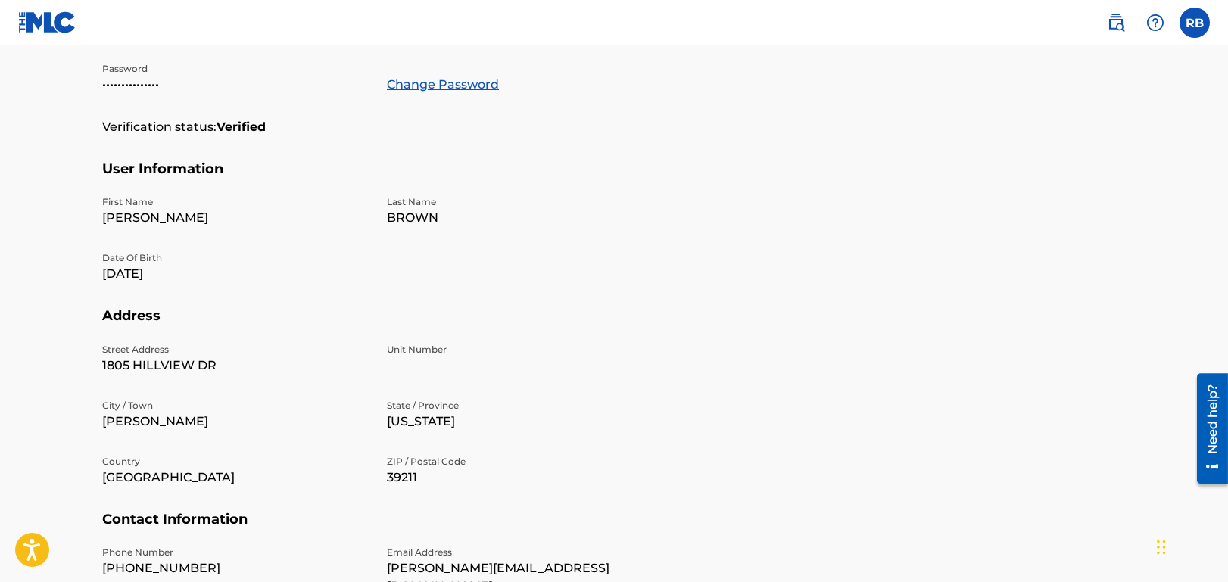
scroll to position [436, 0]
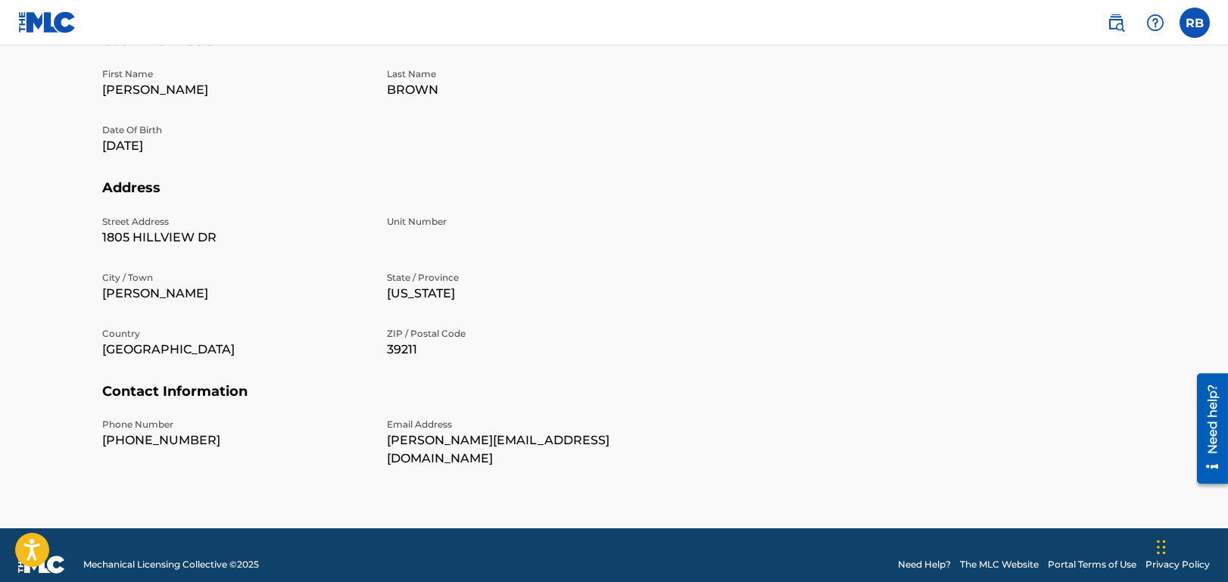
click at [1213, 22] on nav "RB RB [PERSON_NAME] [PERSON_NAME][EMAIL_ADDRESS][DOMAIN_NAME] Notification Pref…" at bounding box center [614, 22] width 1228 height 45
click at [1193, 24] on label at bounding box center [1195, 23] width 30 height 30
click at [1195, 23] on input "RB [PERSON_NAME] [PERSON_NAME][EMAIL_ADDRESS][DOMAIN_NAME] Notification Prefere…" at bounding box center [1195, 23] width 0 height 0
click at [1048, 216] on p "Log out" at bounding box center [1049, 214] width 36 height 14
click at [1195, 23] on input "RB [PERSON_NAME] [PERSON_NAME][EMAIL_ADDRESS][DOMAIN_NAME] Notification Prefere…" at bounding box center [1195, 23] width 0 height 0
